Goal: Task Accomplishment & Management: Use online tool/utility

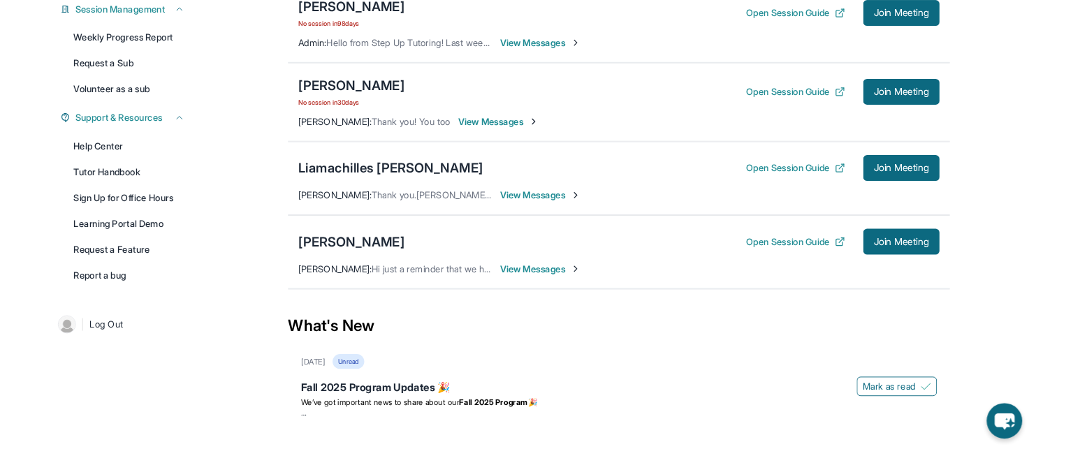
scroll to position [224, 0]
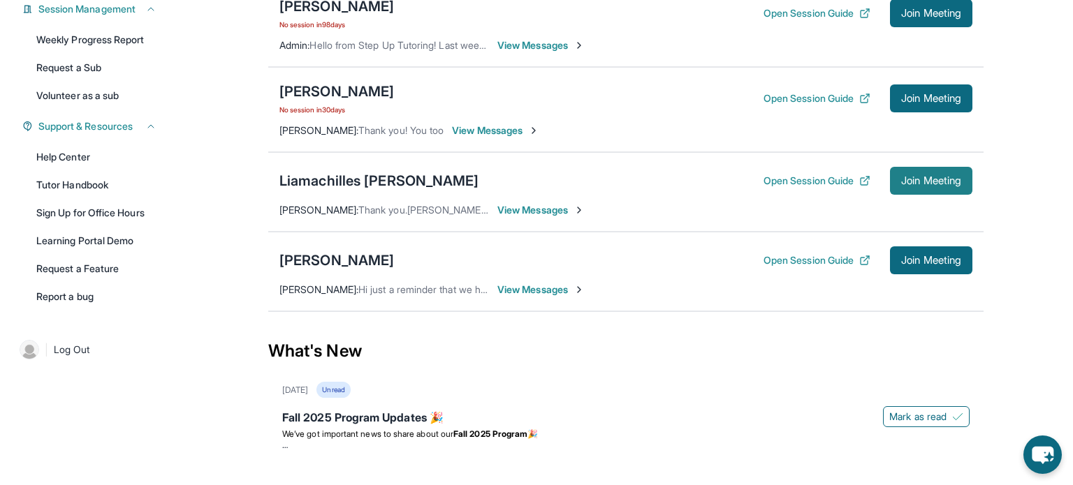
click at [939, 189] on button "Join Meeting" at bounding box center [931, 181] width 82 height 28
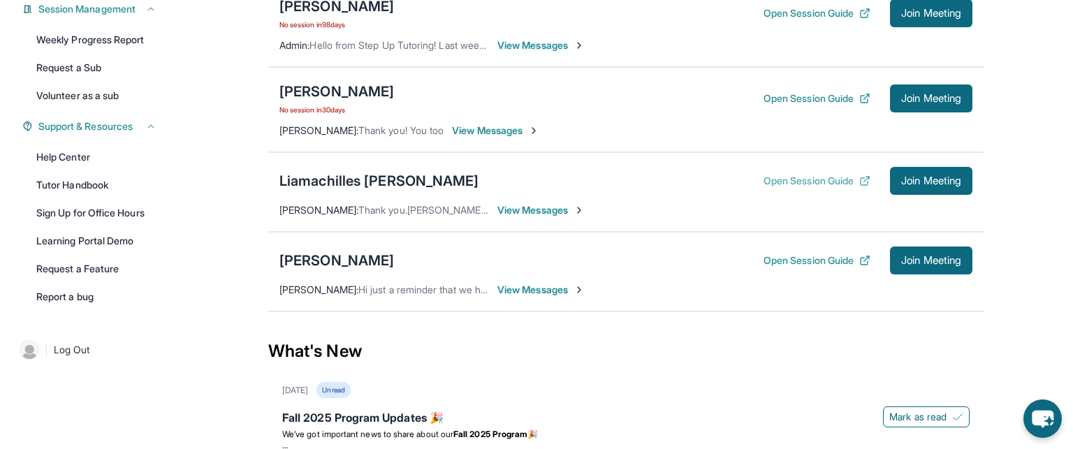
click at [805, 175] on button "Open Session Guide" at bounding box center [816, 181] width 107 height 14
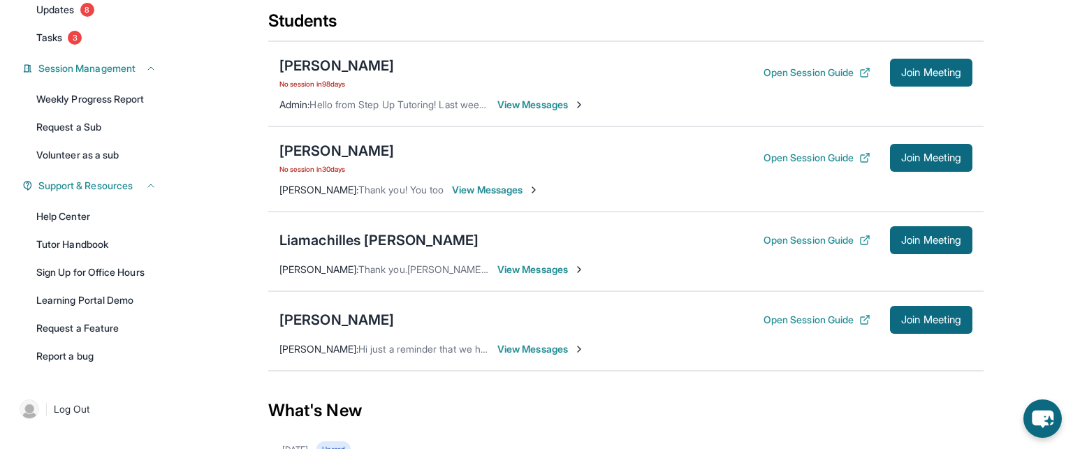
scroll to position [0, 0]
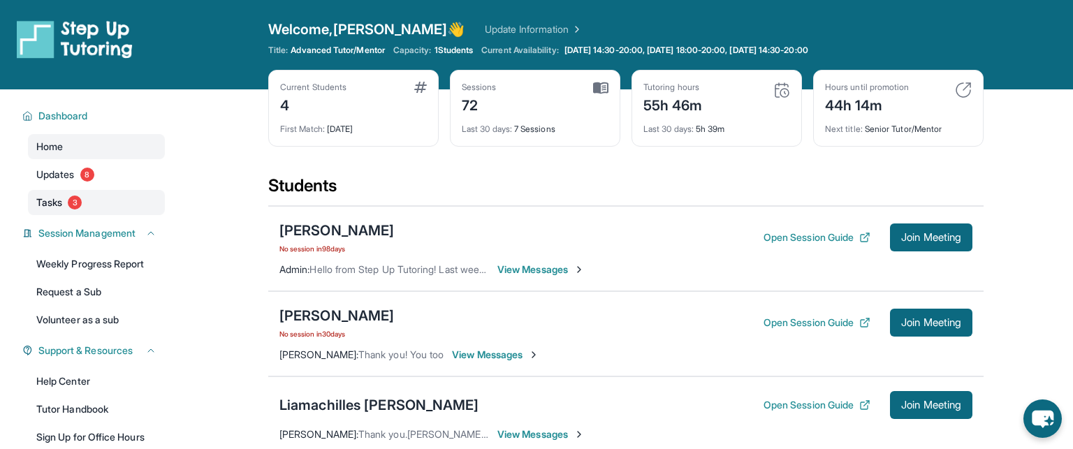
click at [90, 191] on link "Tasks 3" at bounding box center [96, 202] width 137 height 25
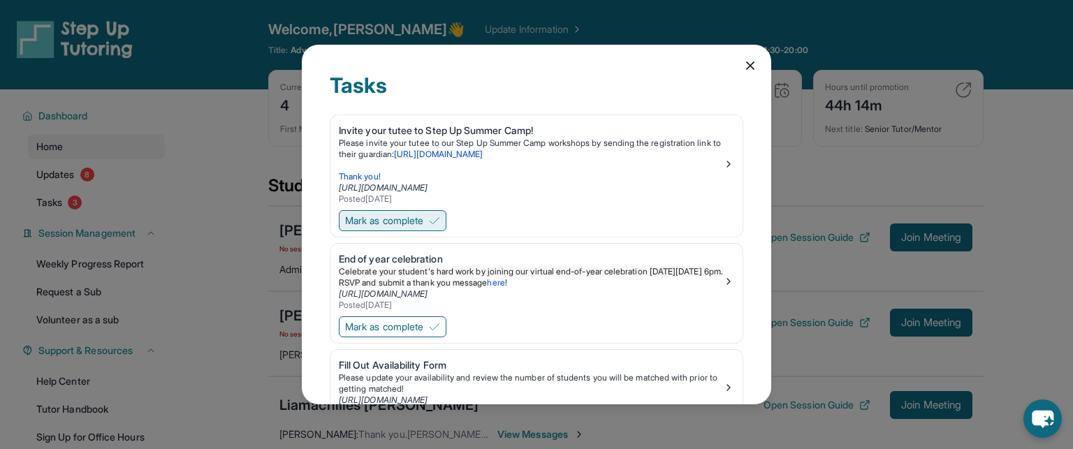
click at [418, 218] on span "Mark as complete" at bounding box center [384, 221] width 78 height 14
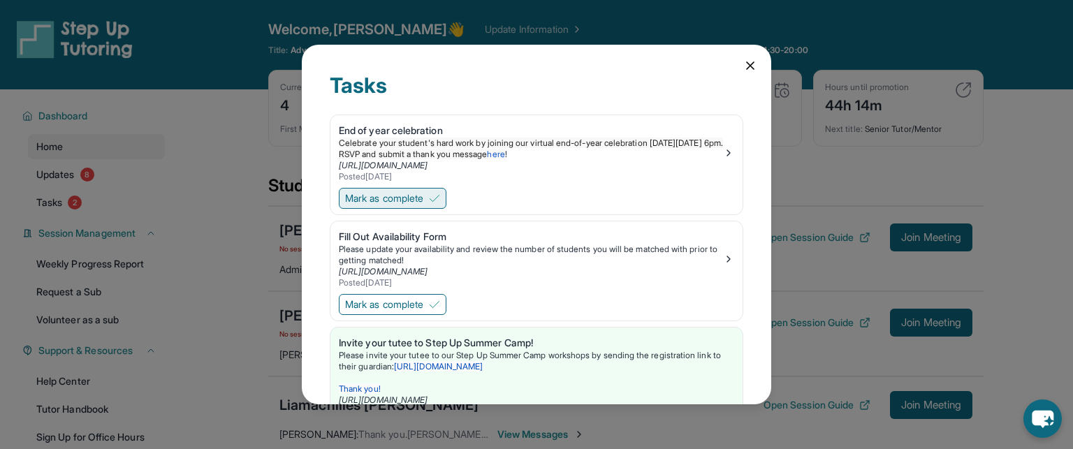
click at [417, 207] on button "Mark as complete" at bounding box center [393, 198] width 108 height 21
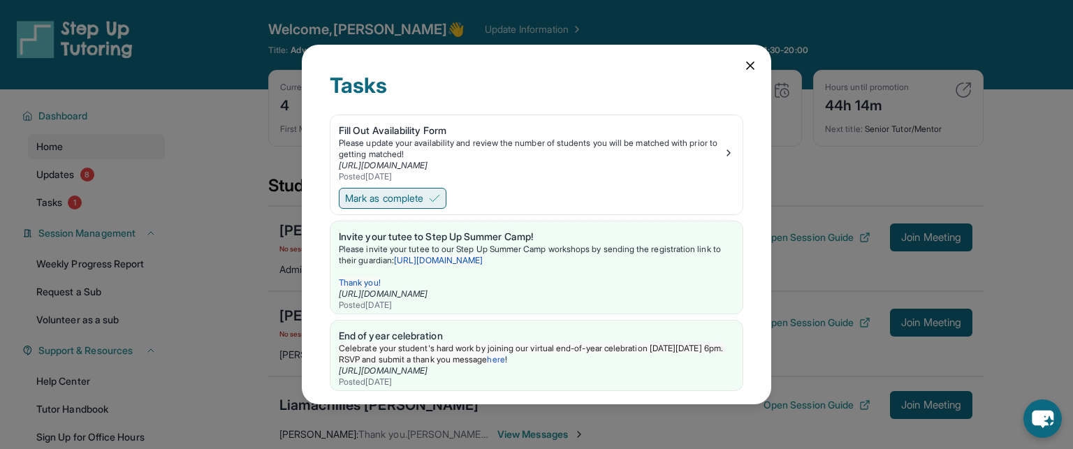
click at [417, 207] on button "Mark as complete" at bounding box center [393, 198] width 108 height 21
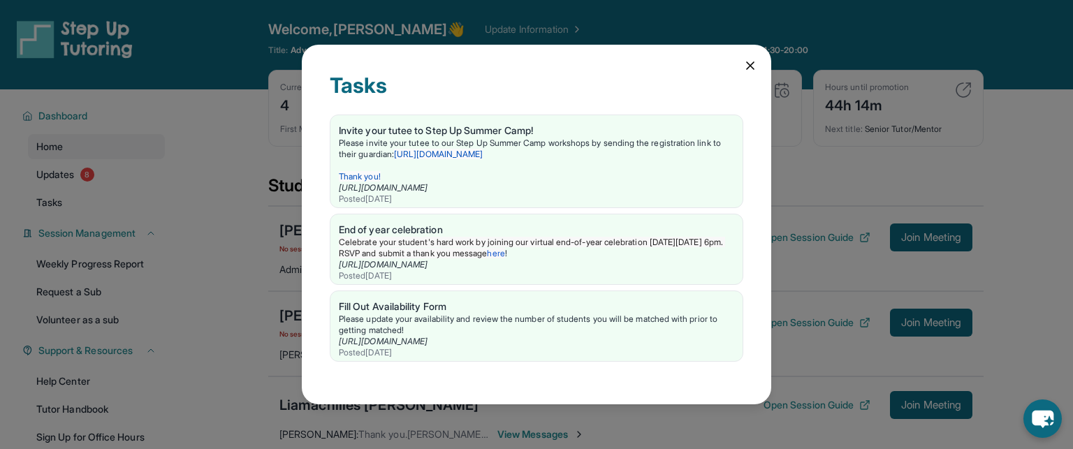
click at [760, 66] on div "Tasks Invite your tutee to Step Up Summer Camp! Please invite your tutee to our…" at bounding box center [536, 224] width 469 height 359
click at [752, 67] on icon at bounding box center [750, 65] width 7 height 7
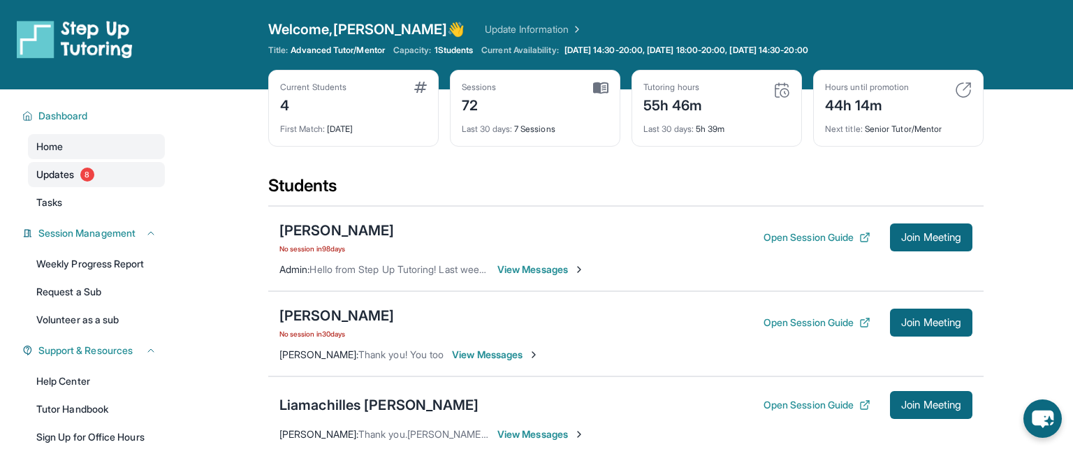
click at [71, 184] on link "Updates 8" at bounding box center [96, 174] width 137 height 25
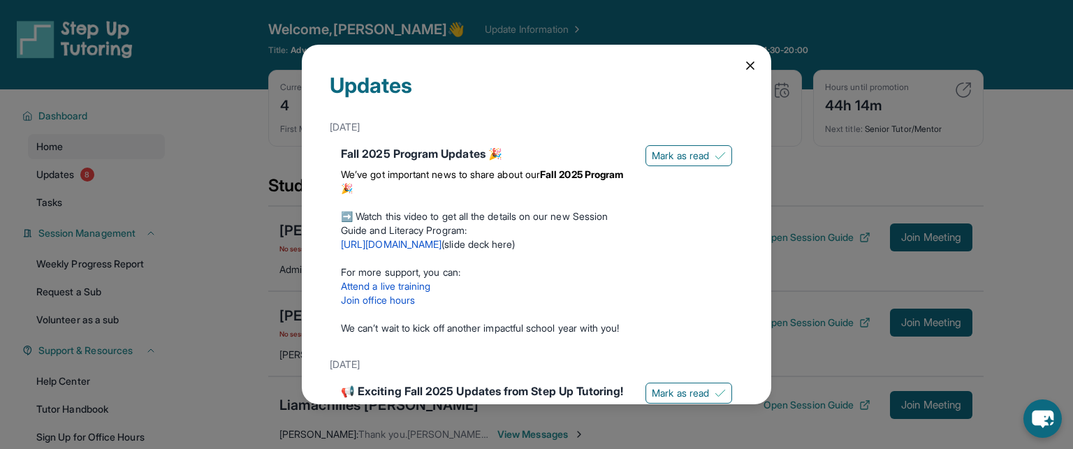
click at [746, 66] on icon at bounding box center [750, 66] width 14 height 14
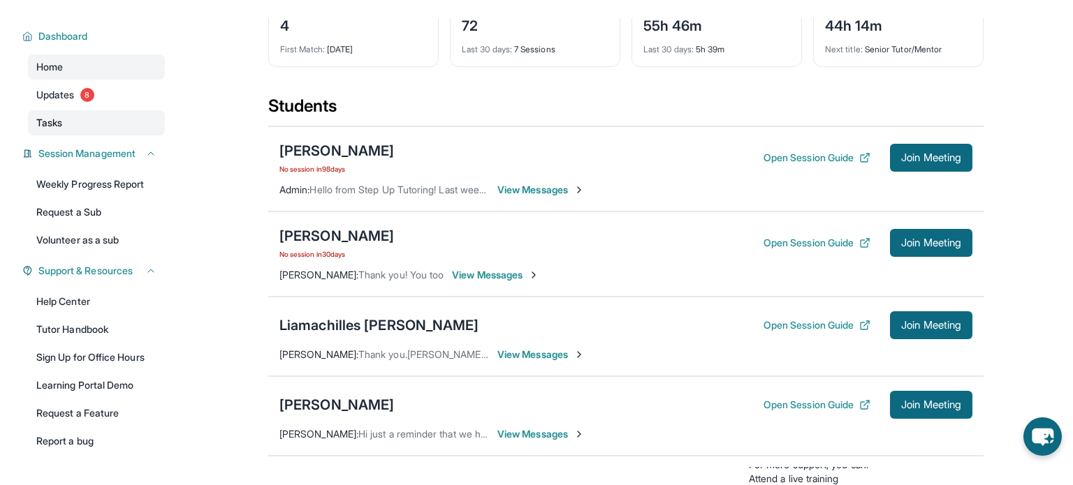
scroll to position [109, 0]
